Goal: Task Accomplishment & Management: Use online tool/utility

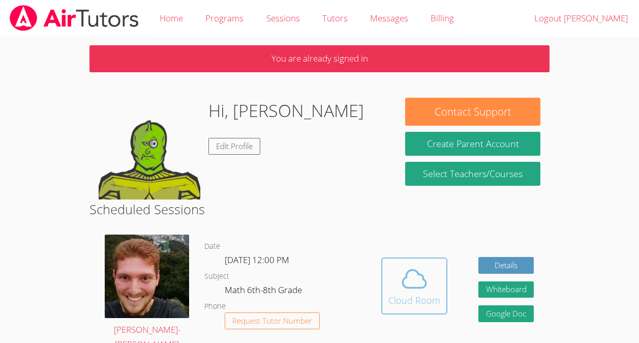
click at [438, 300] on div "Cloud Room" at bounding box center [414, 300] width 52 height 14
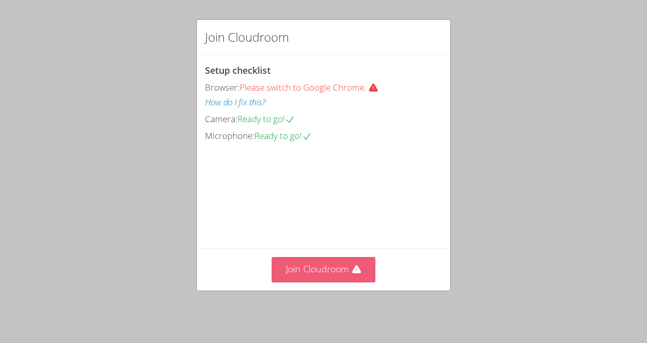
click at [332, 273] on button "Join Cloudroom" at bounding box center [323, 269] width 104 height 25
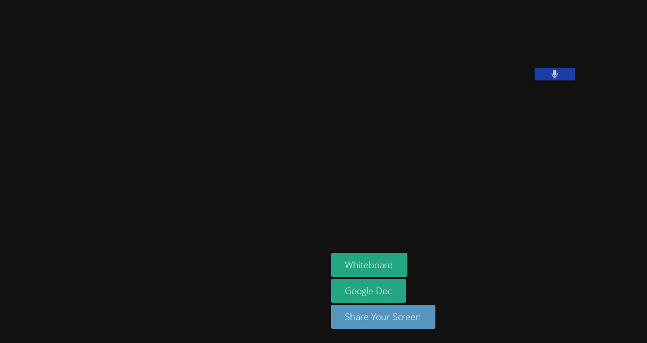
click at [483, 80] on video at bounding box center [407, 42] width 152 height 76
click at [551, 78] on icon at bounding box center [554, 74] width 6 height 9
click at [331, 258] on button "Whiteboard" at bounding box center [369, 265] width 77 height 24
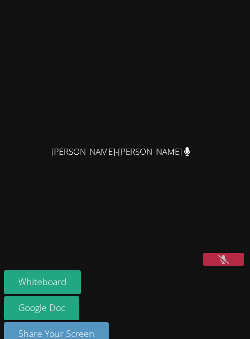
scroll to position [72, 0]
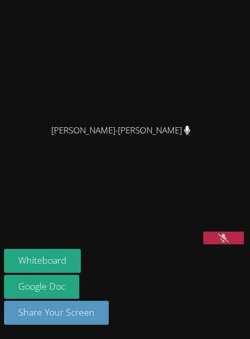
click at [218, 237] on icon at bounding box center [223, 237] width 11 height 9
click at [222, 235] on button at bounding box center [223, 237] width 41 height 13
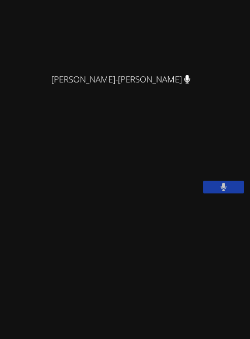
click at [212, 193] on button at bounding box center [223, 186] width 41 height 13
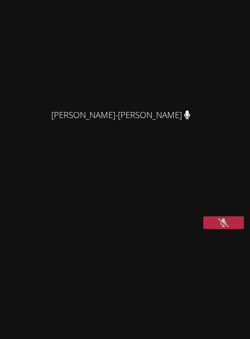
scroll to position [34, 0]
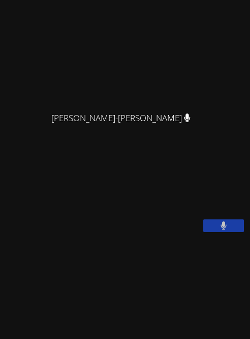
click at [157, 232] on video at bounding box center [80, 194] width 152 height 76
click at [232, 232] on button at bounding box center [223, 225] width 41 height 13
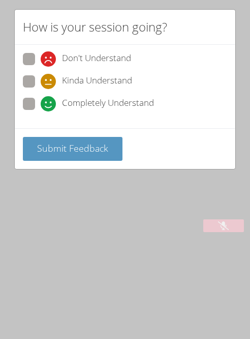
click at [41, 111] on span at bounding box center [41, 111] width 0 height 0
click at [41, 102] on input "Completely Understand" at bounding box center [45, 102] width 9 height 9
radio input "true"
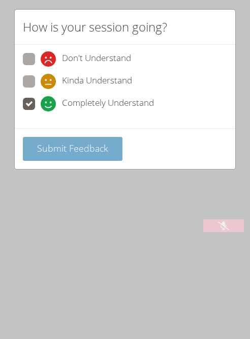
click at [81, 147] on span "Submit Feedback" at bounding box center [72, 148] width 71 height 12
